Goal: Transaction & Acquisition: Download file/media

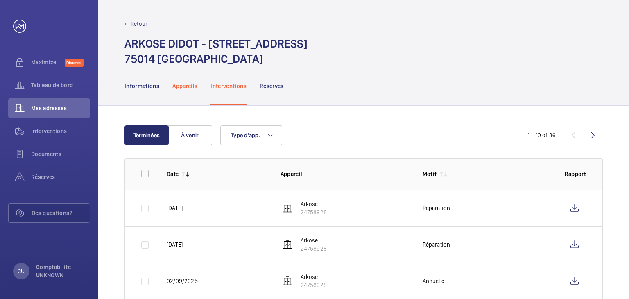
click at [181, 86] on p "Appareils" at bounding box center [184, 86] width 25 height 8
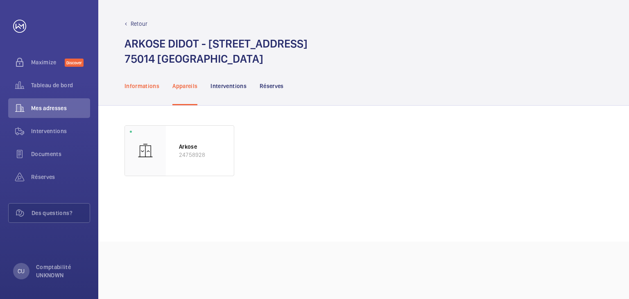
click at [133, 86] on p "Informations" at bounding box center [141, 86] width 35 height 8
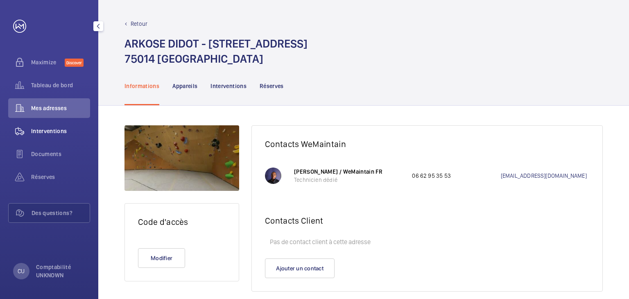
click at [56, 131] on span "Interventions" at bounding box center [60, 131] width 59 height 8
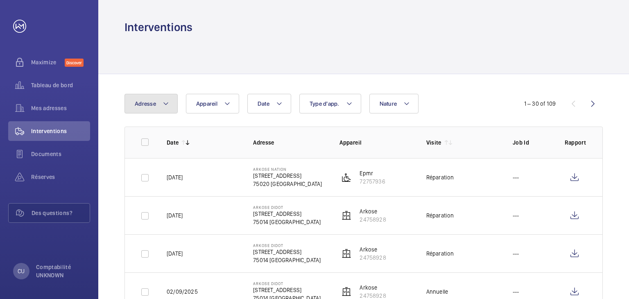
click at [155, 104] on span "Adresse" at bounding box center [145, 103] width 21 height 7
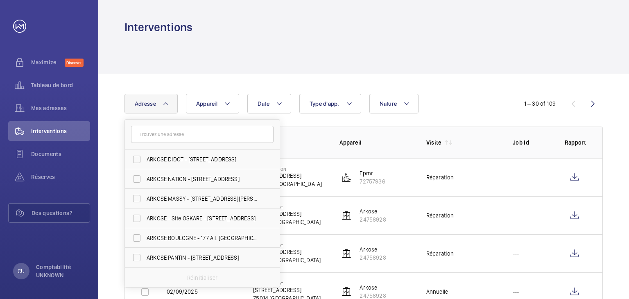
click at [164, 135] on input "text" at bounding box center [202, 134] width 142 height 17
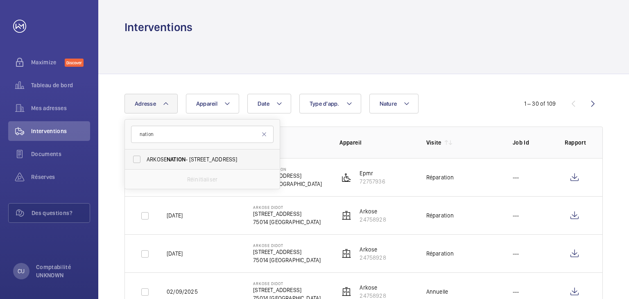
type input "nation"
click at [174, 158] on span "NATION" at bounding box center [176, 159] width 19 height 7
click at [145, 158] on input "ARKOSE NATION - [STREET_ADDRESS]" at bounding box center [137, 159] width 16 height 16
checkbox input "true"
click at [194, 174] on div "Réinitialiser" at bounding box center [202, 179] width 155 height 20
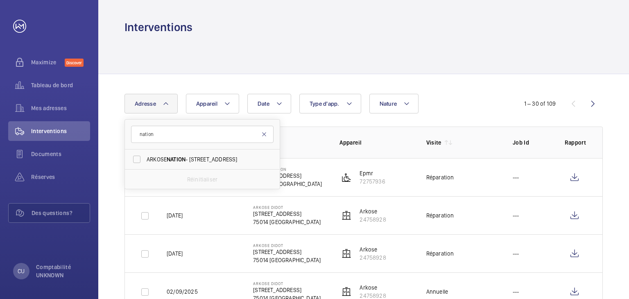
click at [265, 134] on mat-icon at bounding box center [264, 134] width 7 height 7
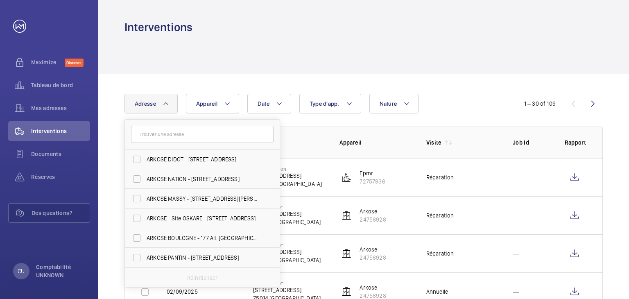
click at [485, 108] on div "Date Adresse ARKOSE DIDOT - [STREET_ADDRESS] ARKOSE NATION - [STREET_ADDRESS][G…" at bounding box center [314, 104] width 380 height 20
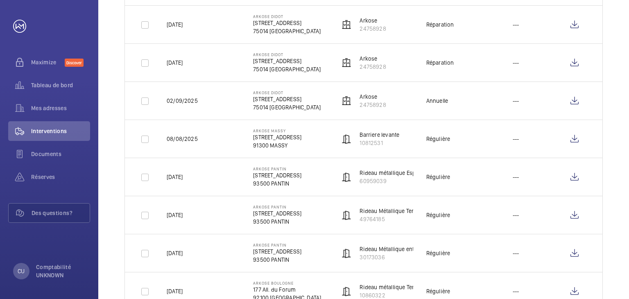
scroll to position [205, 0]
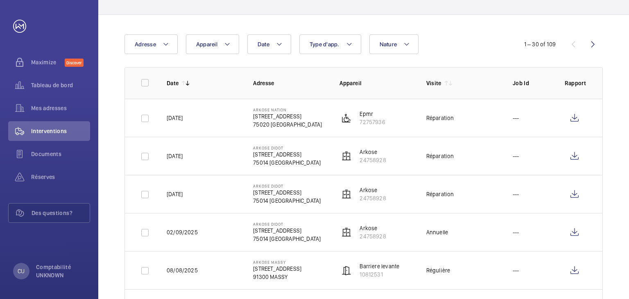
scroll to position [123, 0]
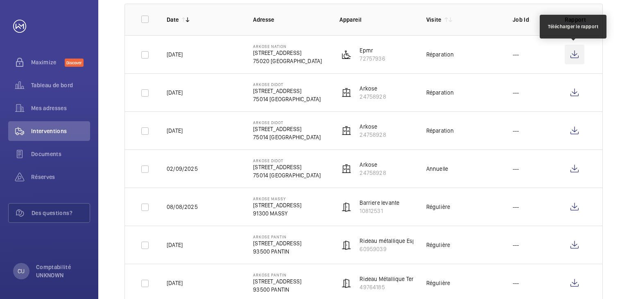
click at [579, 54] on wm-front-icon-button at bounding box center [574, 55] width 20 height 20
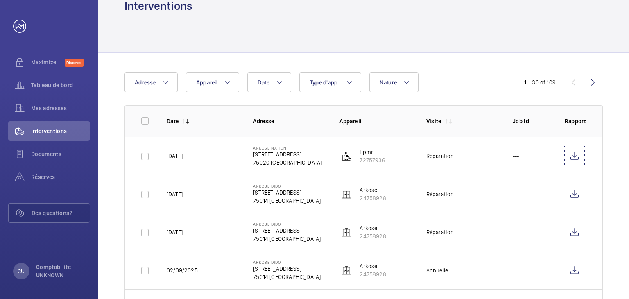
scroll to position [0, 0]
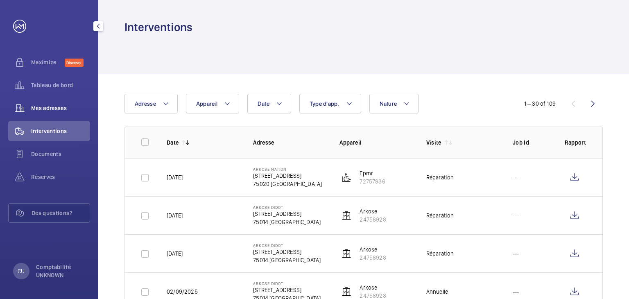
click at [40, 108] on span "Mes adresses" at bounding box center [60, 108] width 59 height 8
